Goal: Task Accomplishment & Management: Manage account settings

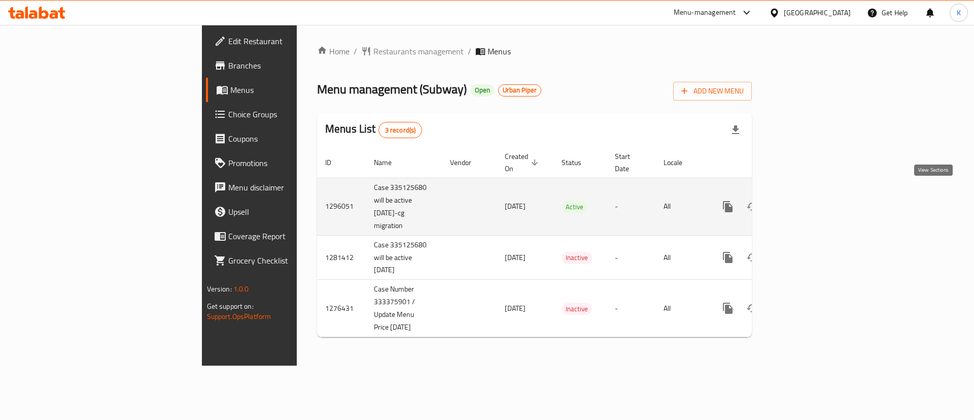
click at [807, 200] on icon "enhanced table" at bounding box center [801, 206] width 12 height 12
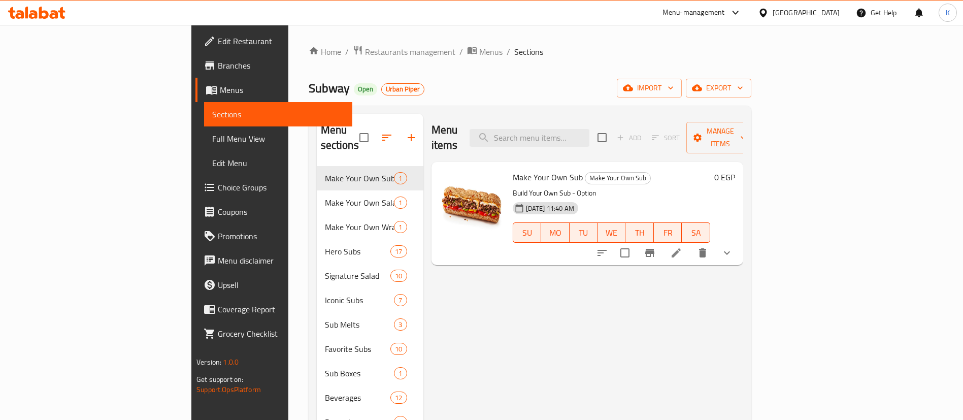
click at [518, 355] on div "Menu items Add Sort Manage items Make Your Own Sub Make Your Own Sub Build Your…" at bounding box center [583, 324] width 320 height 420
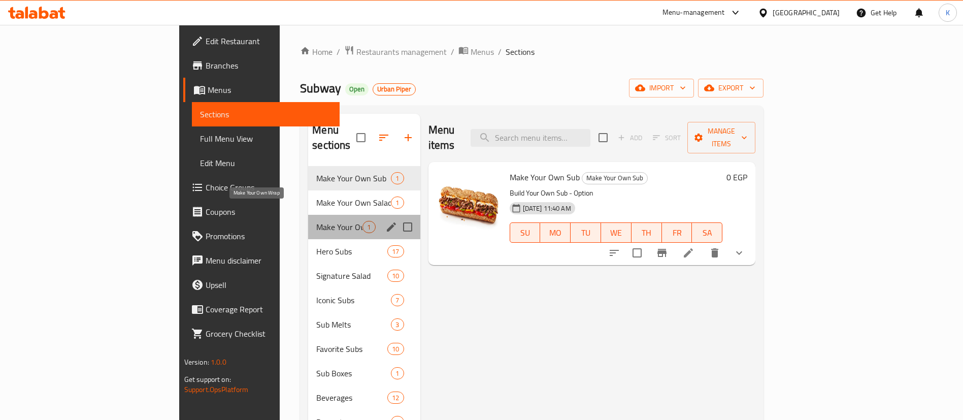
click at [316, 221] on span "Make Your Own Wrap" at bounding box center [339, 227] width 46 height 12
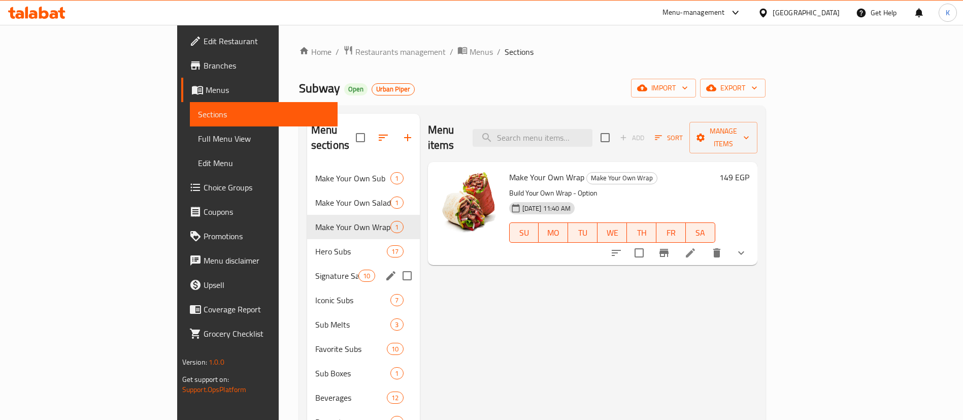
click at [307, 269] on div "Signature Salad 10" at bounding box center [363, 275] width 113 height 24
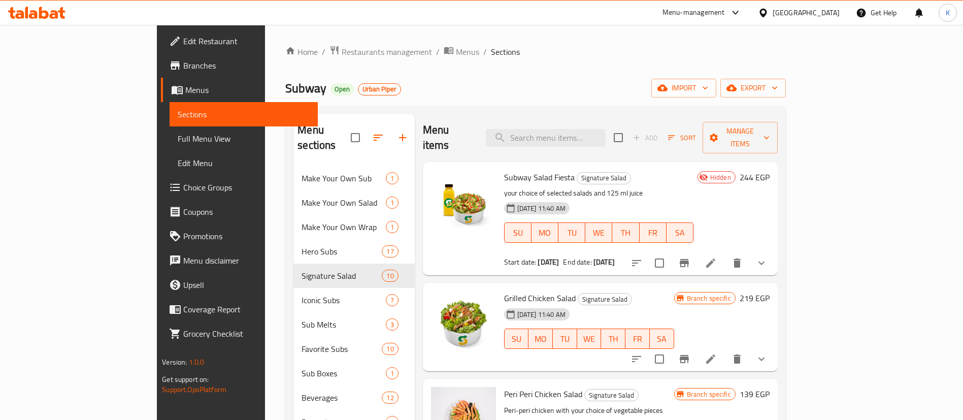
click at [353, 42] on div "Home / Restaurants management / Menus / Sections Subway Open Urban Piper import…" at bounding box center [535, 293] width 540 height 537
click at [183, 65] on span "Branches" at bounding box center [246, 65] width 126 height 12
